Goal: Transaction & Acquisition: Purchase product/service

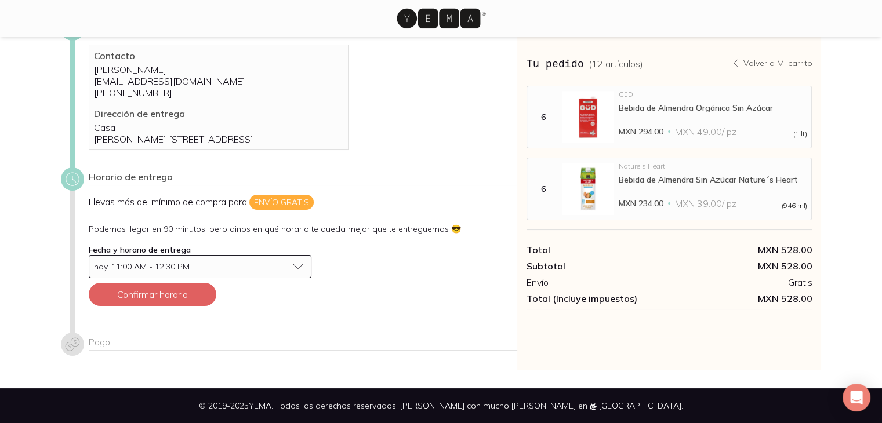
click at [300, 277] on button "hoy, 11:00 AM - 12:30 PM" at bounding box center [200, 266] width 223 height 23
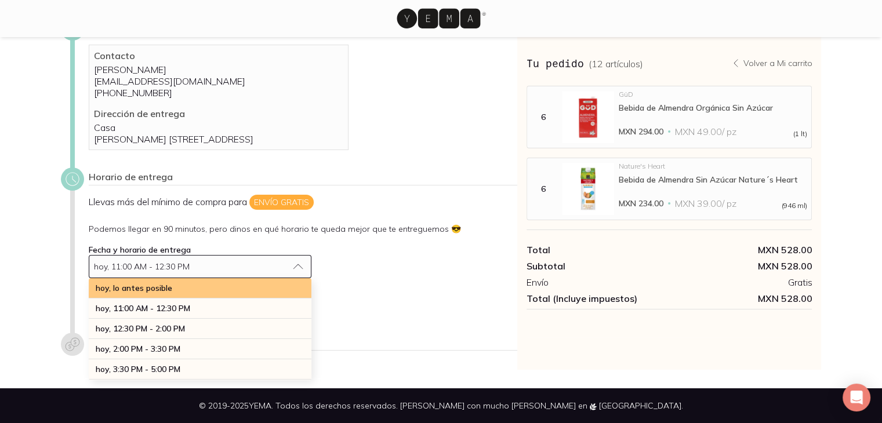
click at [187, 299] on div "hoy, lo antes posible" at bounding box center [200, 288] width 223 height 20
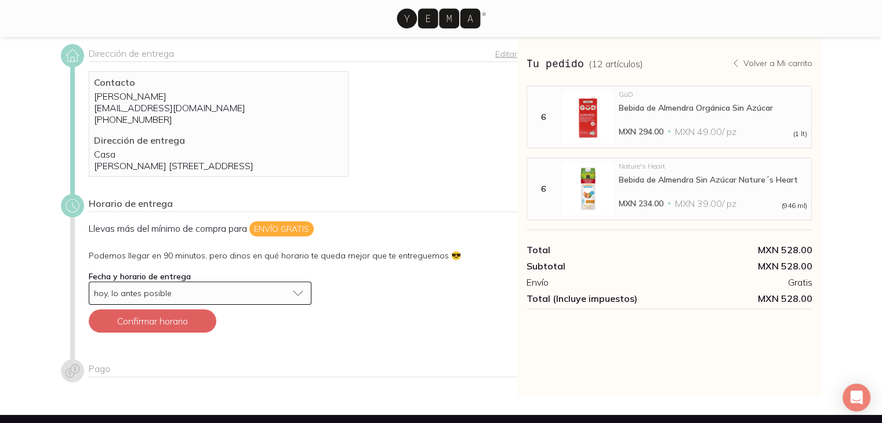
scroll to position [58, 0]
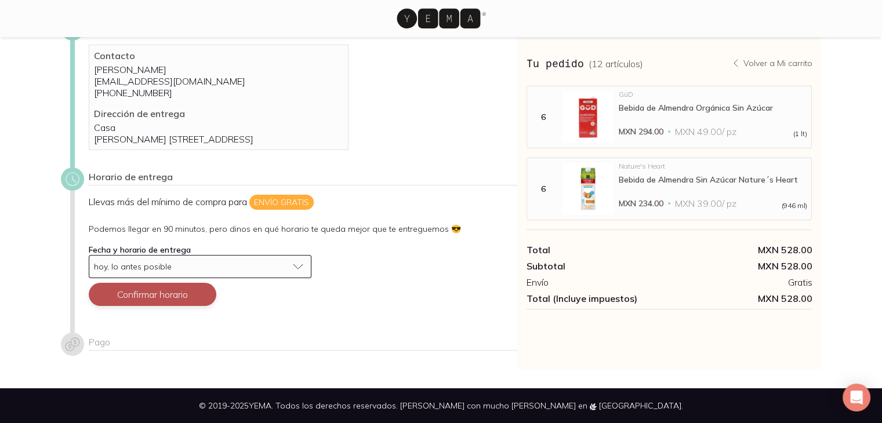
click at [148, 304] on button "Confirmar horario" at bounding box center [153, 294] width 128 height 23
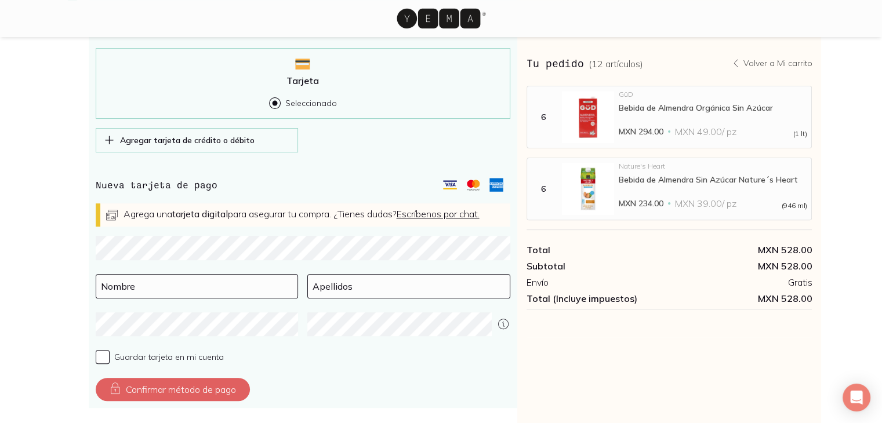
scroll to position [406, 0]
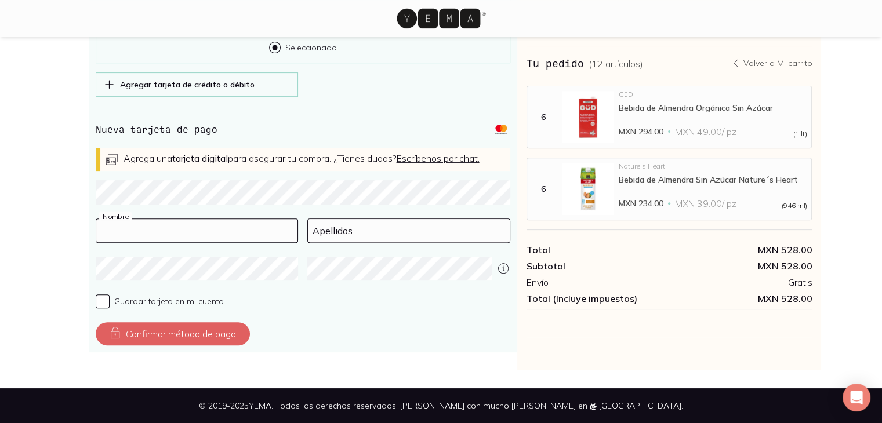
click at [146, 237] on input at bounding box center [197, 230] width 202 height 23
type input "MARIANA"
click at [322, 233] on input "D" at bounding box center [409, 230] width 202 height 23
type input "DE LA [PERSON_NAME]"
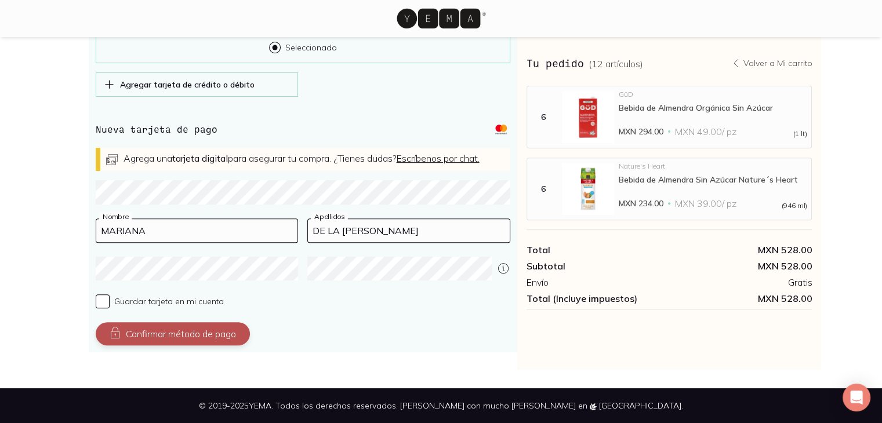
click at [190, 342] on button "Confirmar método de pago" at bounding box center [173, 333] width 154 height 23
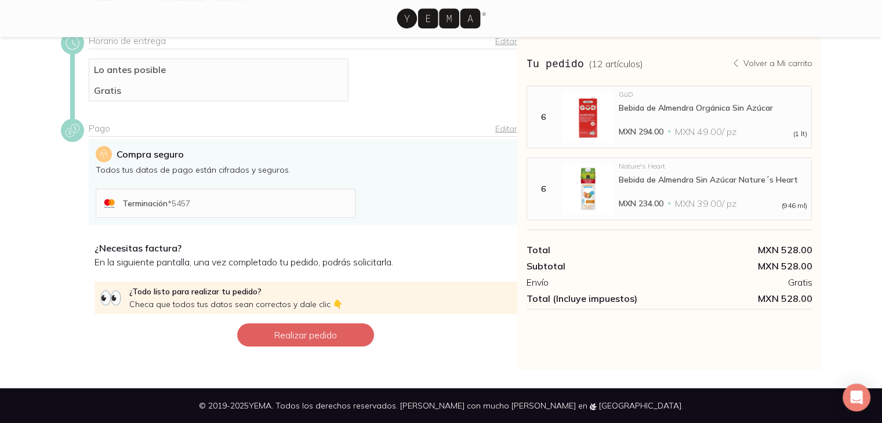
scroll to position [204, 0]
click at [321, 333] on button "Realizar pedido" at bounding box center [305, 335] width 137 height 23
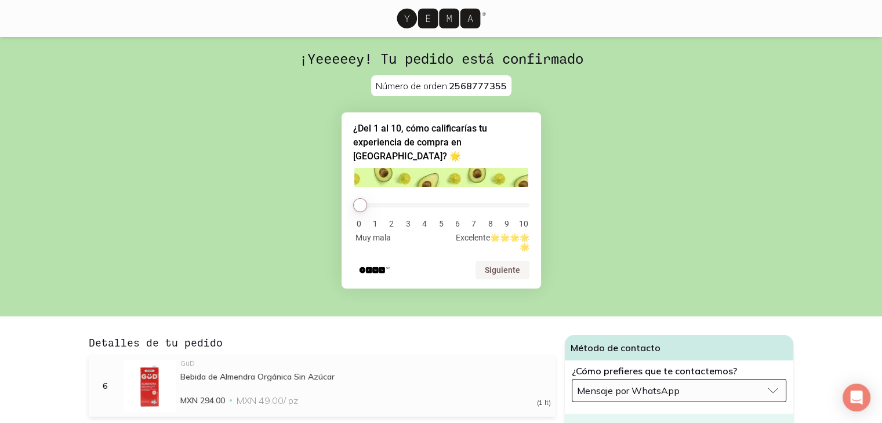
click at [524, 219] on li "10" at bounding box center [523, 223] width 12 height 9
drag, startPoint x: 363, startPoint y: 191, endPoint x: 522, endPoint y: 208, distance: 159.8
type input "10"
click at [522, 208] on input "range" at bounding box center [441, 205] width 176 height 5
click at [515, 261] on button "Siguiente" at bounding box center [502, 270] width 54 height 19
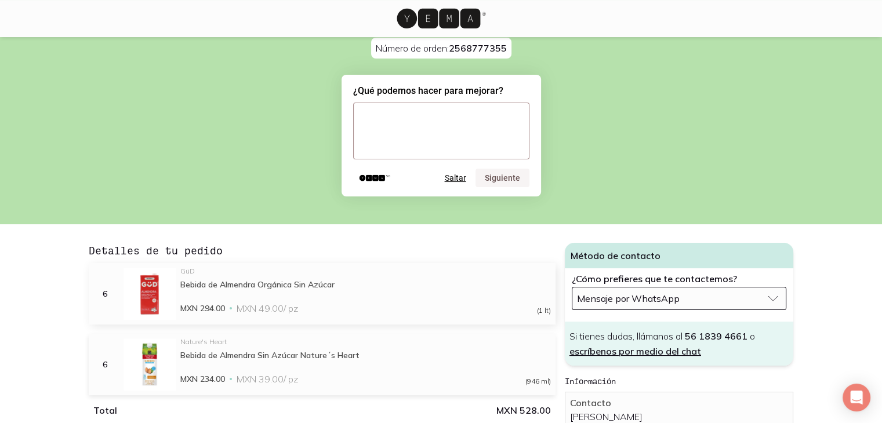
scroll to position [58, 0]
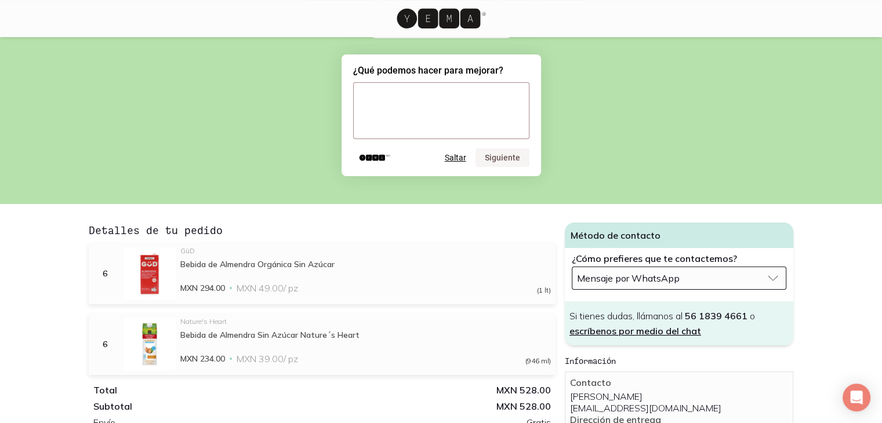
click at [459, 161] on button "Saltar" at bounding box center [455, 157] width 21 height 9
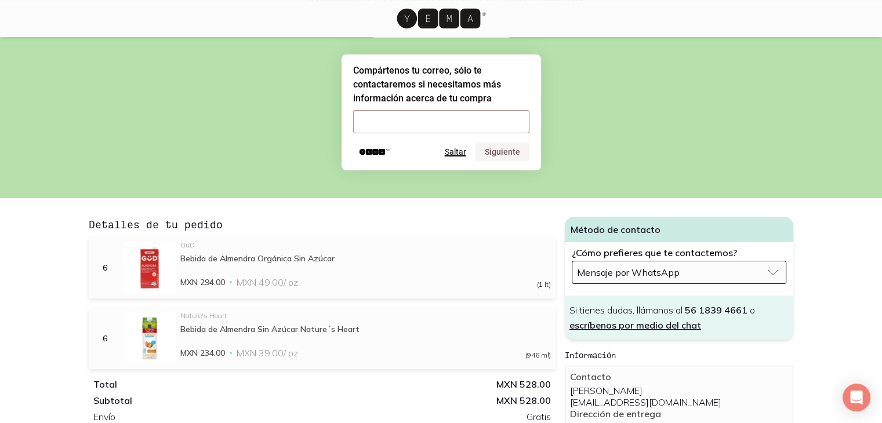
click at [455, 151] on button "Saltar" at bounding box center [455, 151] width 21 height 9
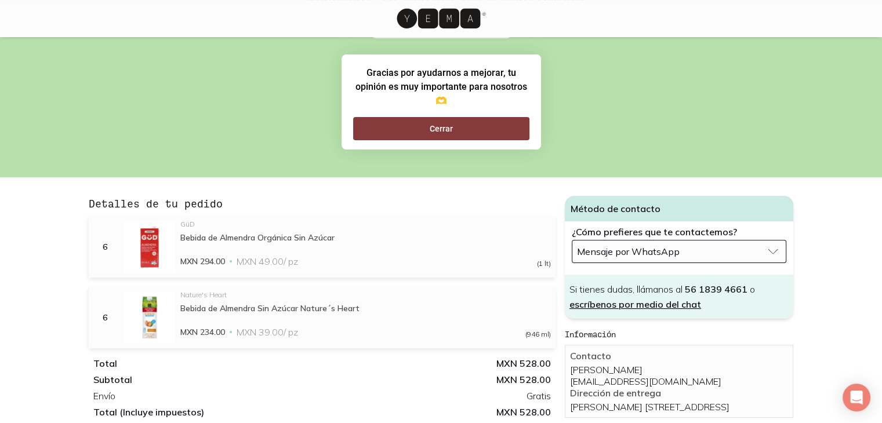
click at [449, 128] on button "Cerrar" at bounding box center [441, 128] width 176 height 23
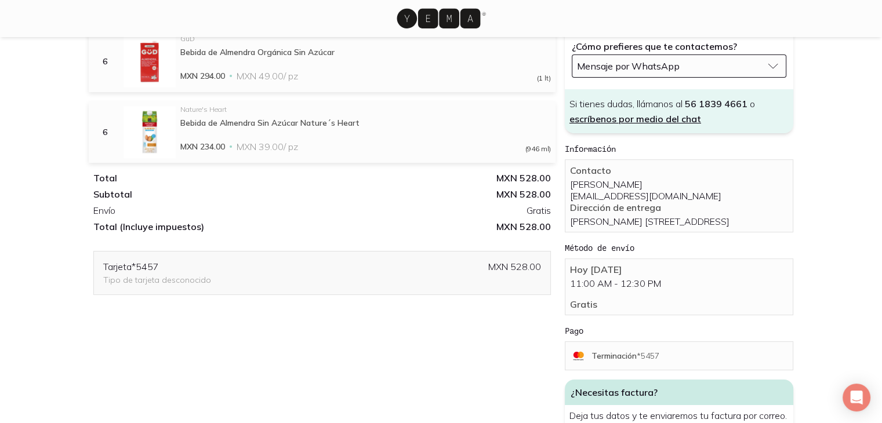
scroll to position [107, 0]
